Goal: Information Seeking & Learning: Find specific fact

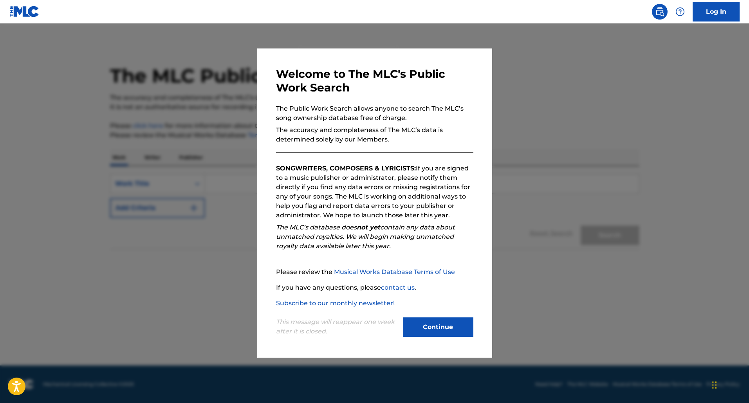
click at [438, 327] on button "Continue" at bounding box center [438, 328] width 70 height 20
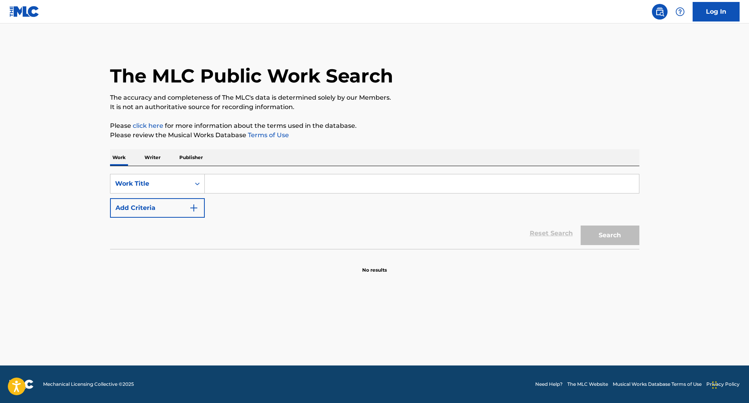
click at [250, 188] on input "Search Form" at bounding box center [422, 184] width 434 height 19
type input "H"
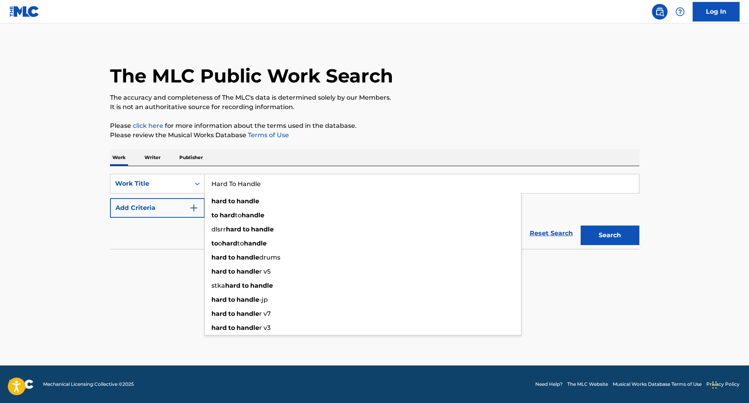
type input "Hard To Handle"
click at [185, 214] on button "Add Criteria" at bounding box center [157, 208] width 95 height 20
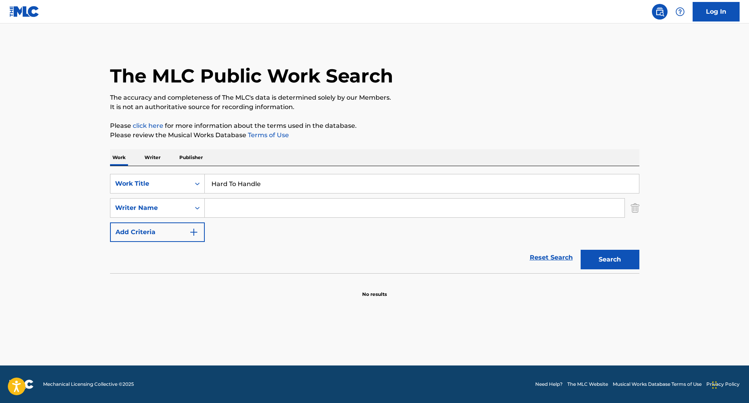
click at [280, 205] on input "Search Form" at bounding box center [414, 208] width 419 height 19
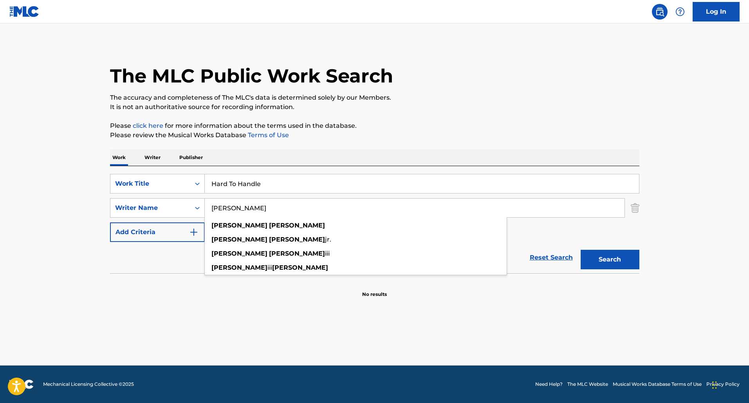
type input "[PERSON_NAME]"
click at [580, 250] on button "Search" at bounding box center [609, 260] width 59 height 20
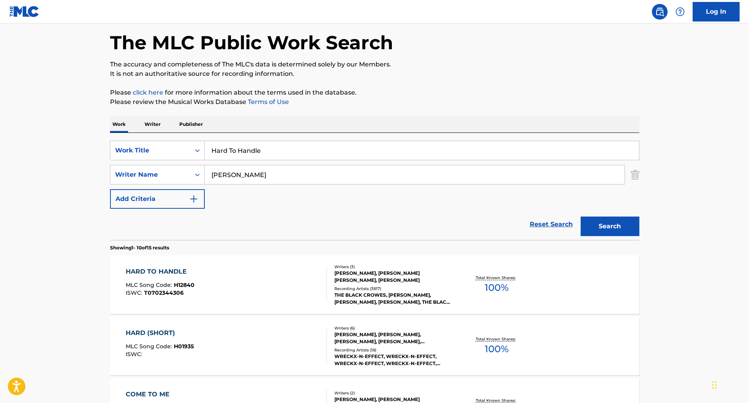
scroll to position [78, 0]
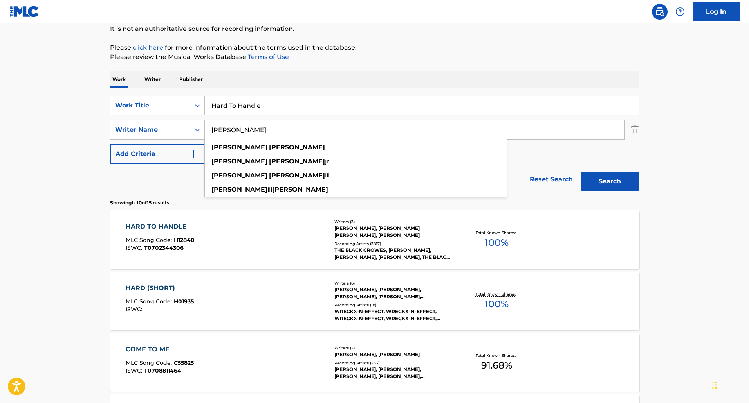
click at [390, 238] on div "[PERSON_NAME], [PERSON_NAME] [PERSON_NAME], [PERSON_NAME]" at bounding box center [393, 232] width 118 height 14
